Goal: Information Seeking & Learning: Learn about a topic

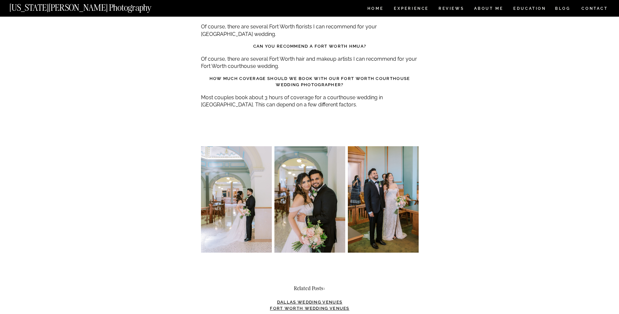
scroll to position [1795, 0]
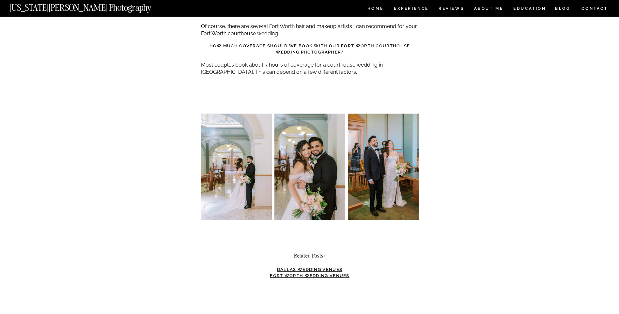
click at [388, 166] on img at bounding box center [383, 167] width 71 height 106
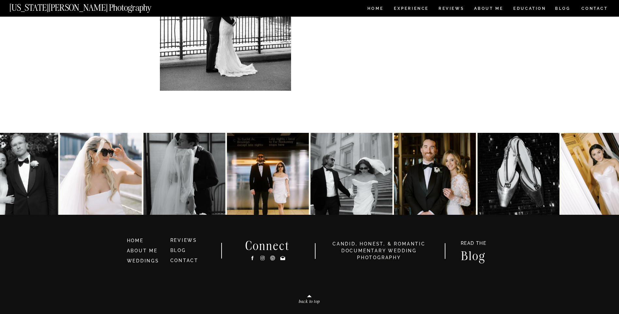
scroll to position [2627, 0]
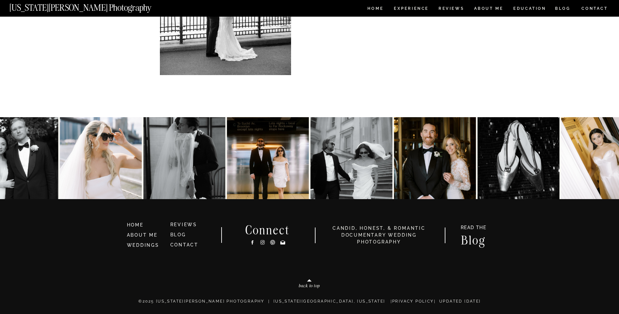
click at [439, 167] on img at bounding box center [435, 158] width 82 height 82
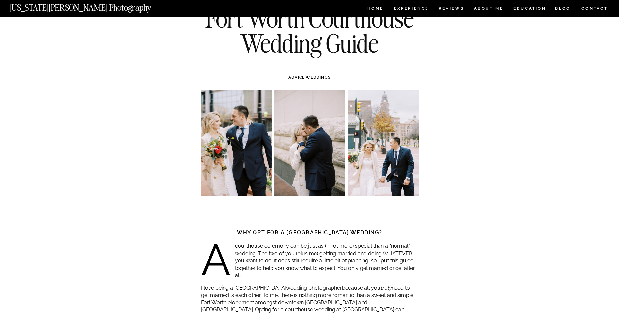
scroll to position [0, 0]
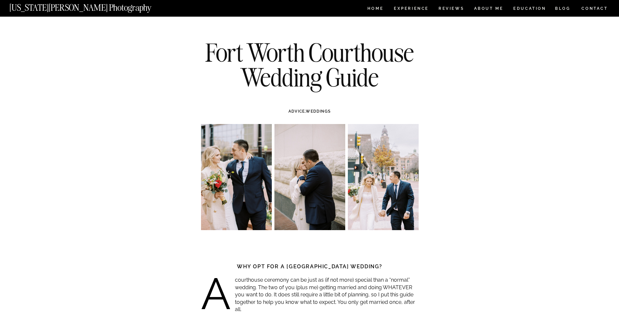
click at [385, 186] on img at bounding box center [383, 177] width 71 height 106
click at [251, 197] on img at bounding box center [236, 177] width 71 height 106
click at [421, 9] on nav "Experience" at bounding box center [411, 10] width 34 height 6
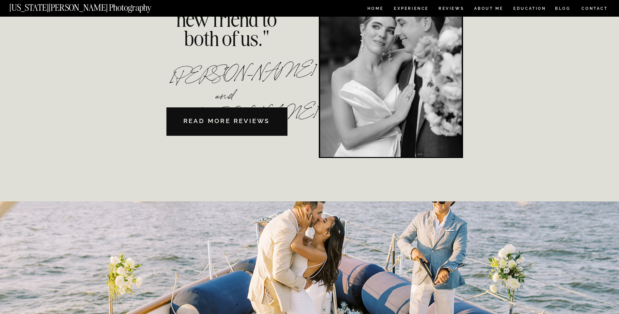
scroll to position [1808, 0]
